Goal: Navigation & Orientation: Go to known website

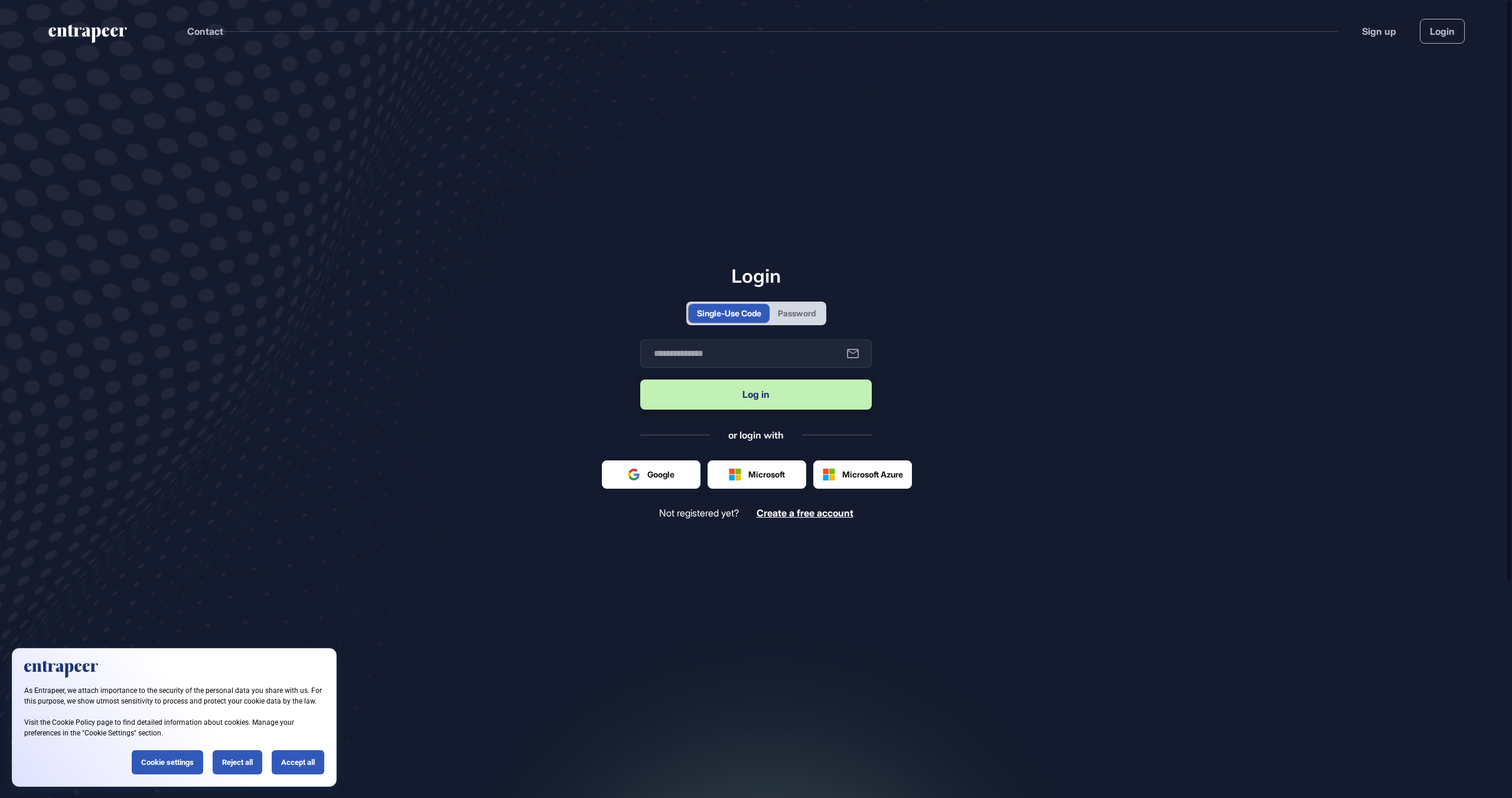
click at [872, 482] on div at bounding box center [861, 474] width 97 height 27
click at [852, 471] on div at bounding box center [861, 474] width 97 height 27
click at [861, 473] on div at bounding box center [861, 474] width 97 height 27
drag, startPoint x: 1037, startPoint y: 483, endPoint x: 849, endPoint y: 491, distance: 188.2
click at [1044, 486] on main "Login Single-Use Code Password Business email Log in or login with Google Micro…" at bounding box center [756, 443] width 1512 height 762
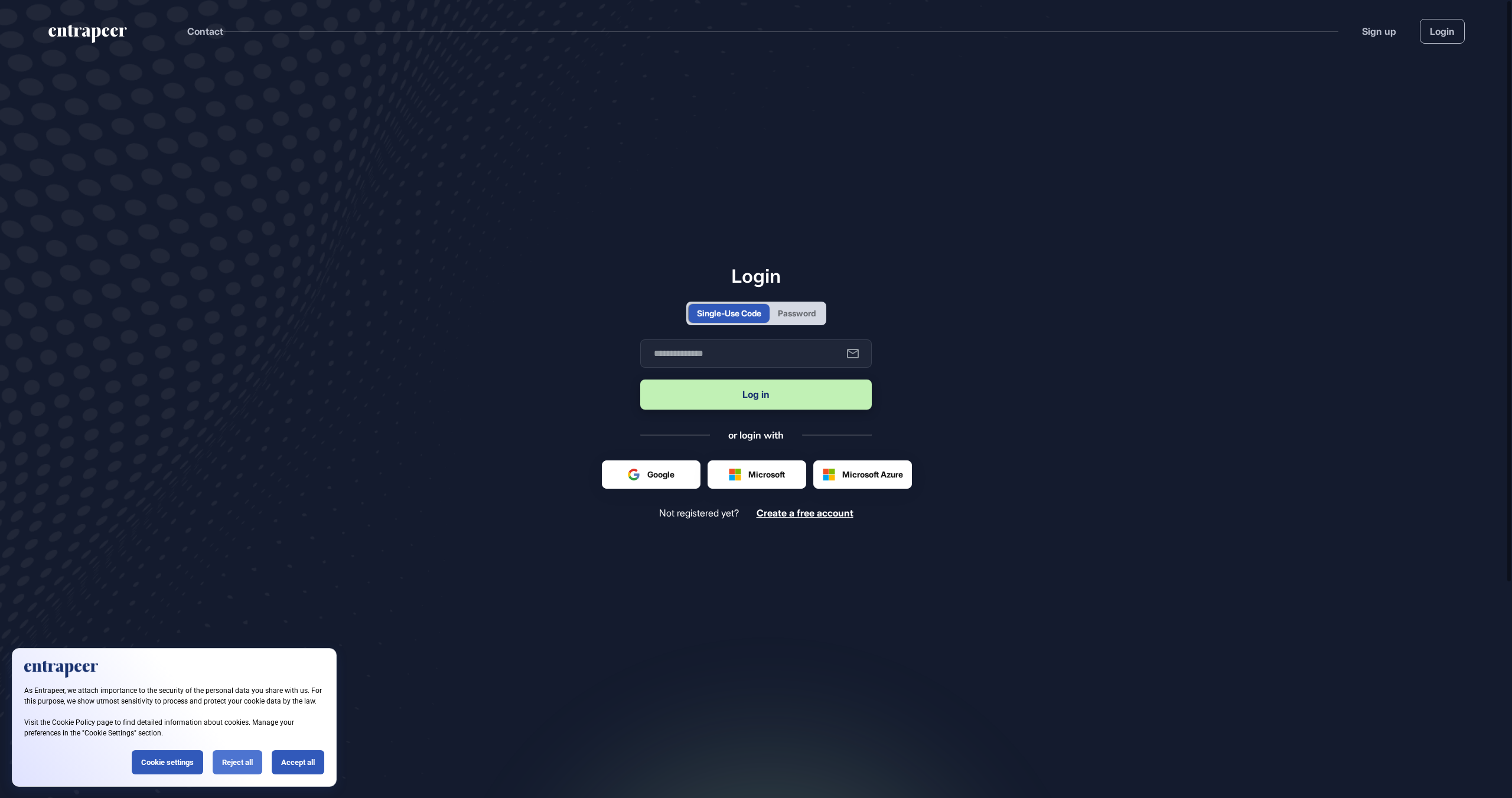
click at [245, 758] on div "Reject all" at bounding box center [237, 762] width 50 height 24
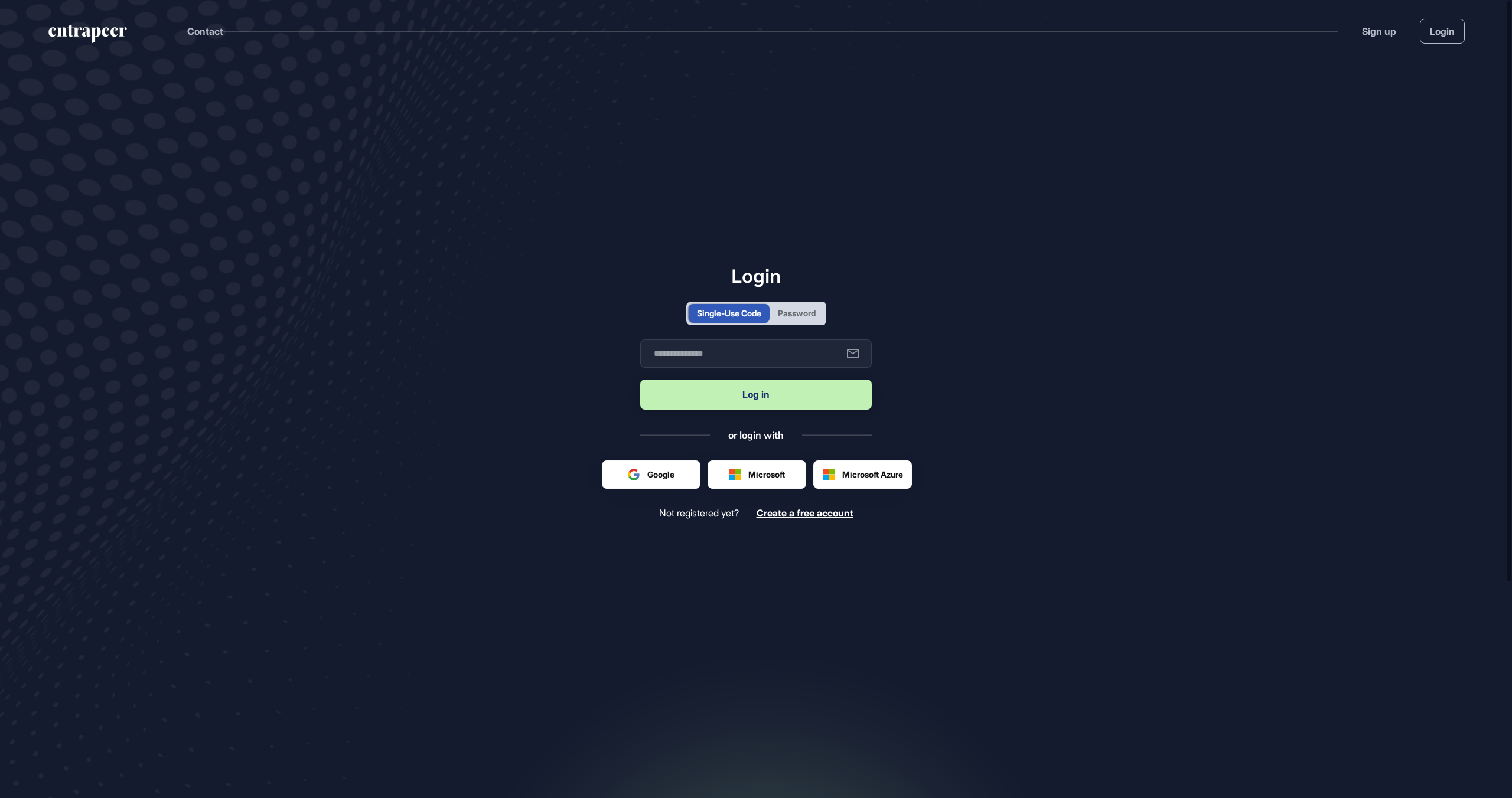
click at [886, 471] on div at bounding box center [861, 474] width 97 height 27
click at [848, 474] on div at bounding box center [861, 474] width 97 height 27
drag, startPoint x: 832, startPoint y: 477, endPoint x: 869, endPoint y: 480, distance: 37.1
click at [832, 477] on div at bounding box center [861, 474] width 97 height 27
click at [889, 480] on div at bounding box center [861, 474] width 97 height 27
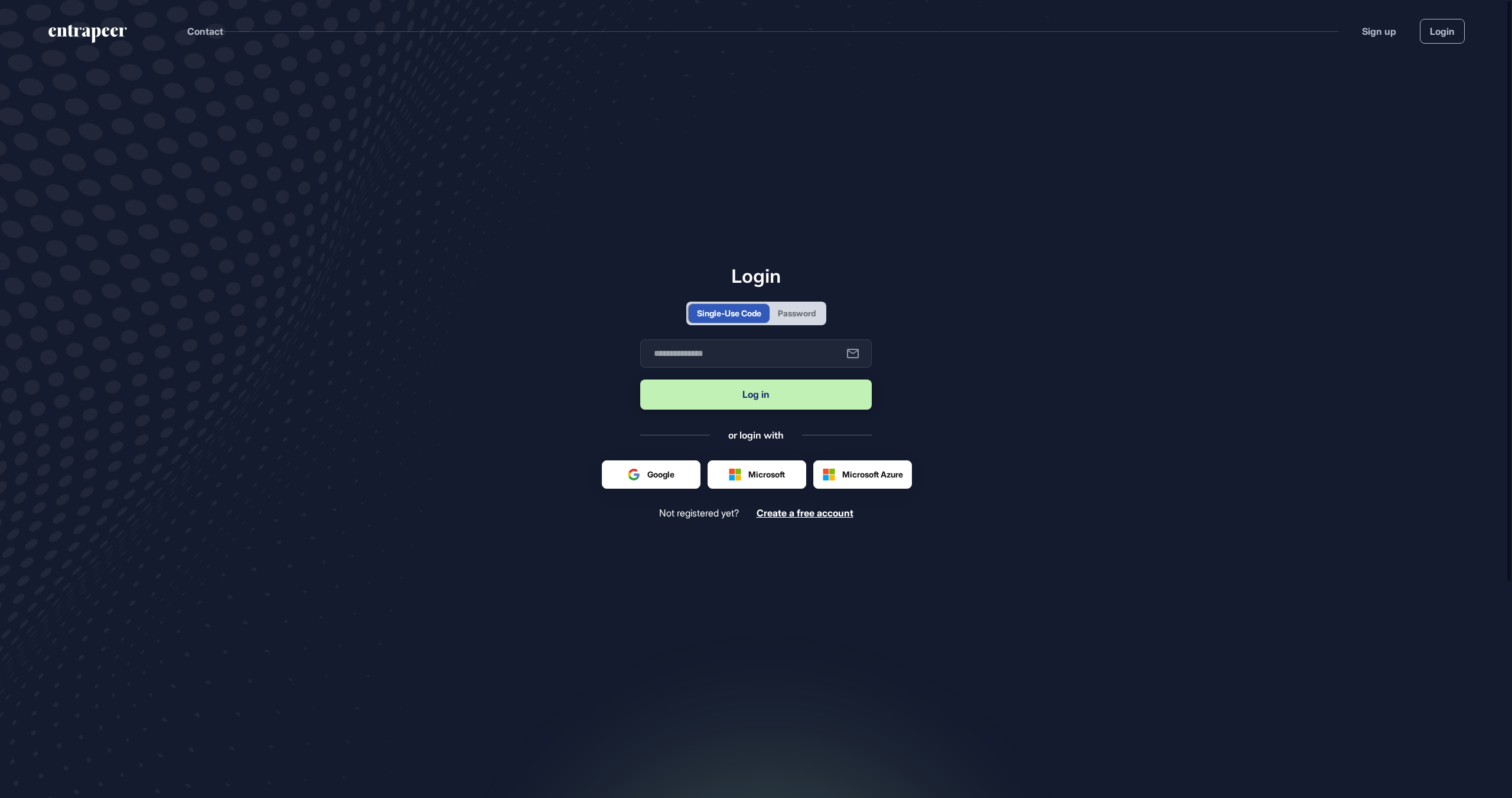
click at [891, 480] on div at bounding box center [861, 474] width 97 height 27
click at [1013, 456] on main "Login Single-Use Code Password Business email Log in or login with Google Micro…" at bounding box center [756, 443] width 1512 height 762
drag, startPoint x: 872, startPoint y: 143, endPoint x: 856, endPoint y: 136, distance: 17.5
click at [860, 137] on main "Login Single-Use Code Password Business email Log in or login with Google Micro…" at bounding box center [756, 443] width 1512 height 762
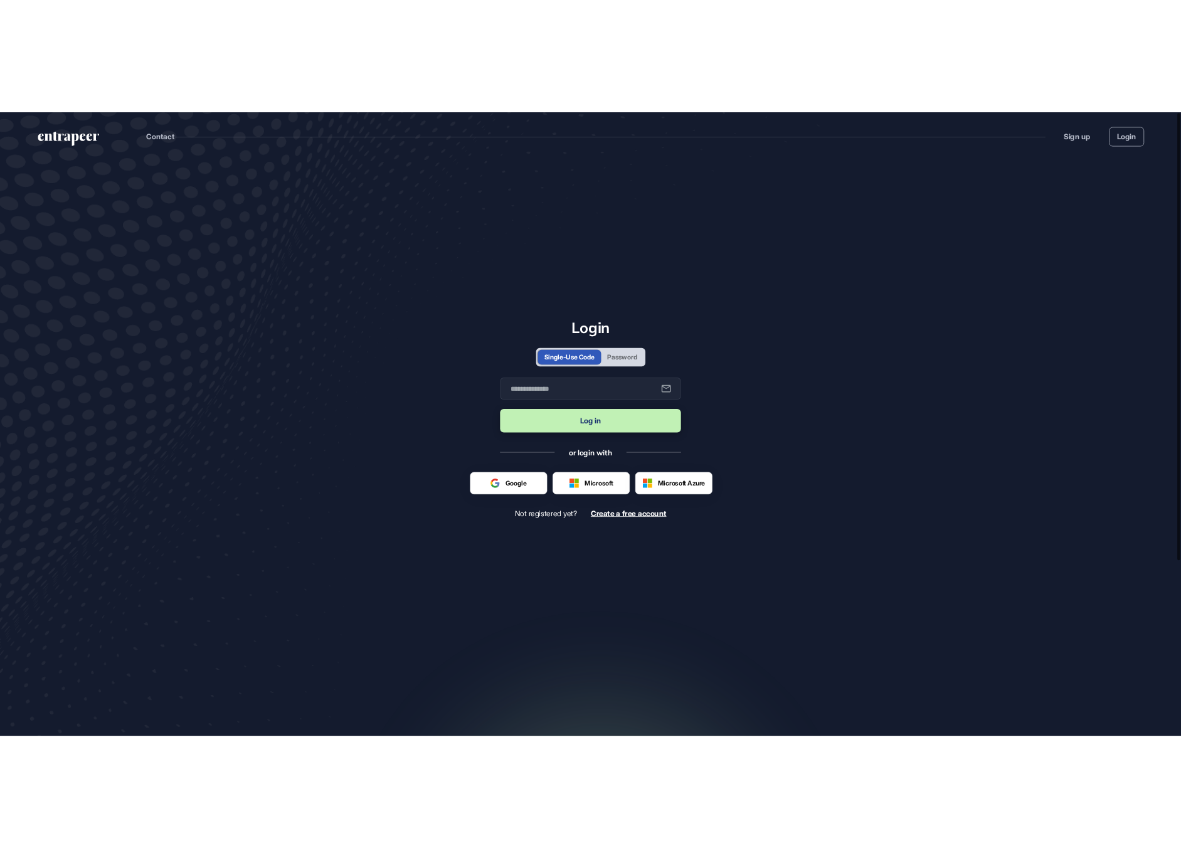
scroll to position [848, 1181]
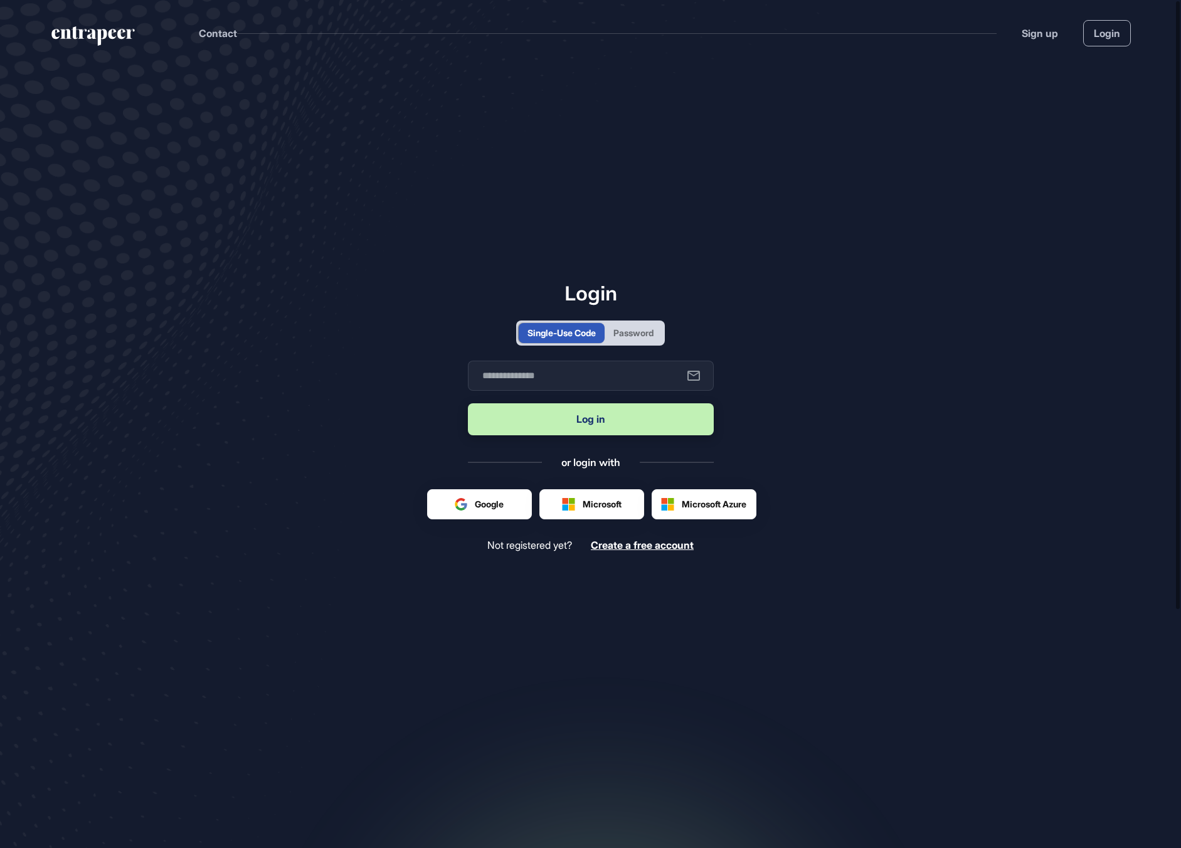
click at [738, 509] on div at bounding box center [703, 504] width 103 height 29
click at [727, 505] on div at bounding box center [703, 504] width 103 height 29
click at [679, 513] on div at bounding box center [703, 504] width 103 height 29
click at [603, 499] on div at bounding box center [591, 504] width 103 height 29
click at [1129, 235] on main "Login Single-Use Code Password Business email Log in or login with Google Micro…" at bounding box center [590, 471] width 1181 height 810
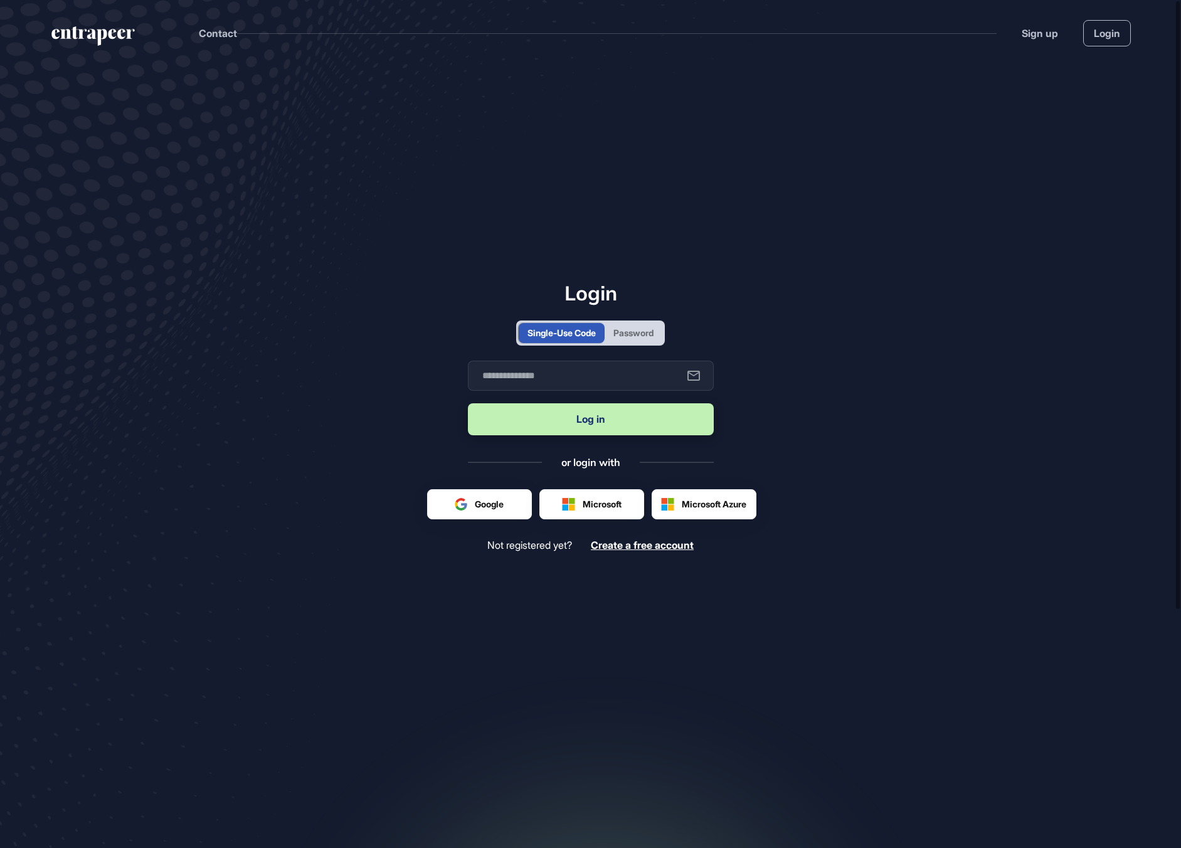
click at [1009, 238] on main "Login Single-Use Code Password Business email Log in or login with Google Micro…" at bounding box center [590, 471] width 1181 height 810
click at [721, 511] on div at bounding box center [703, 504] width 103 height 29
click at [722, 508] on div at bounding box center [703, 504] width 103 height 29
click at [707, 515] on div at bounding box center [703, 504] width 103 height 29
